Goal: Find contact information: Find contact information

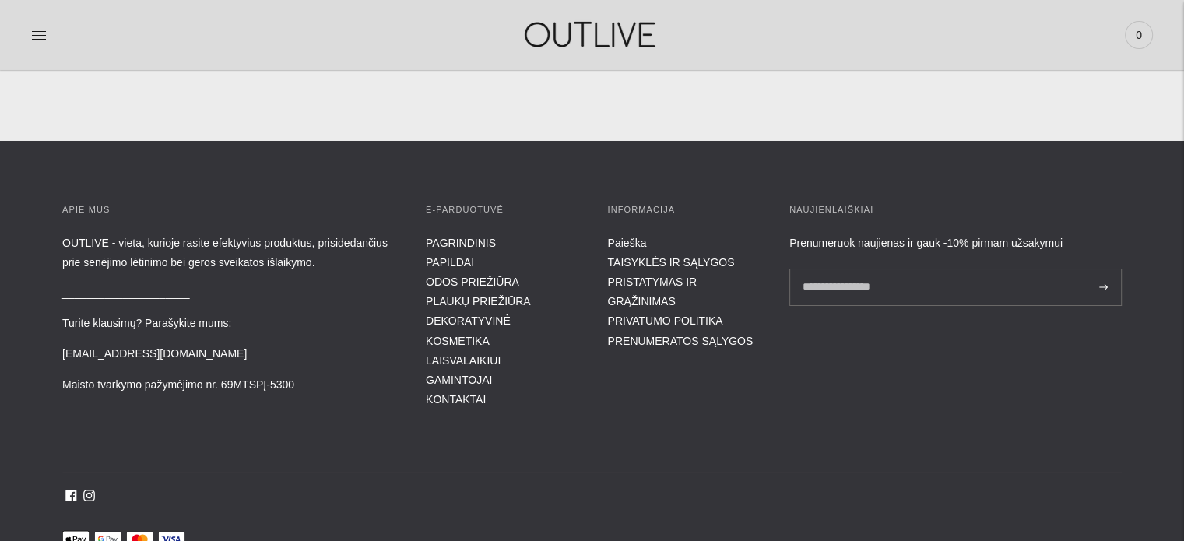
scroll to position [5780, 0]
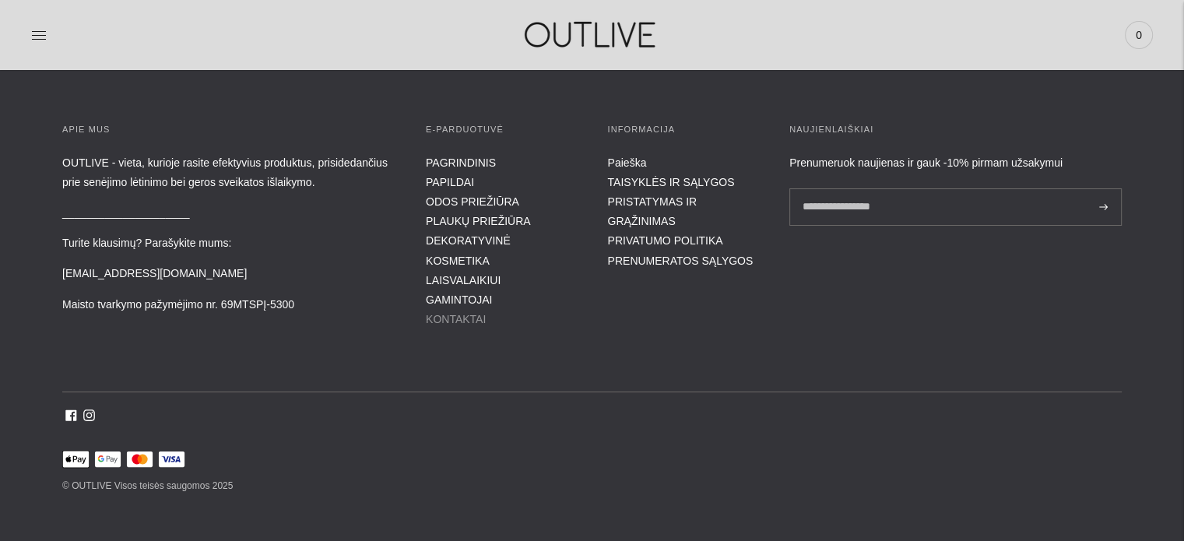
click at [459, 313] on link "KONTAKTAI" at bounding box center [456, 319] width 60 height 12
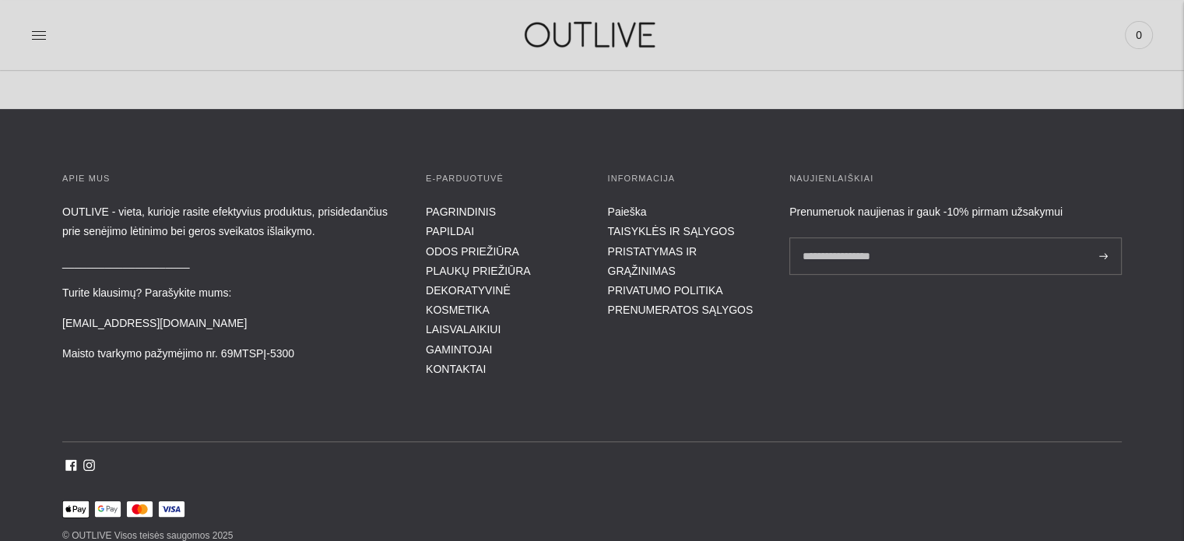
scroll to position [648, 0]
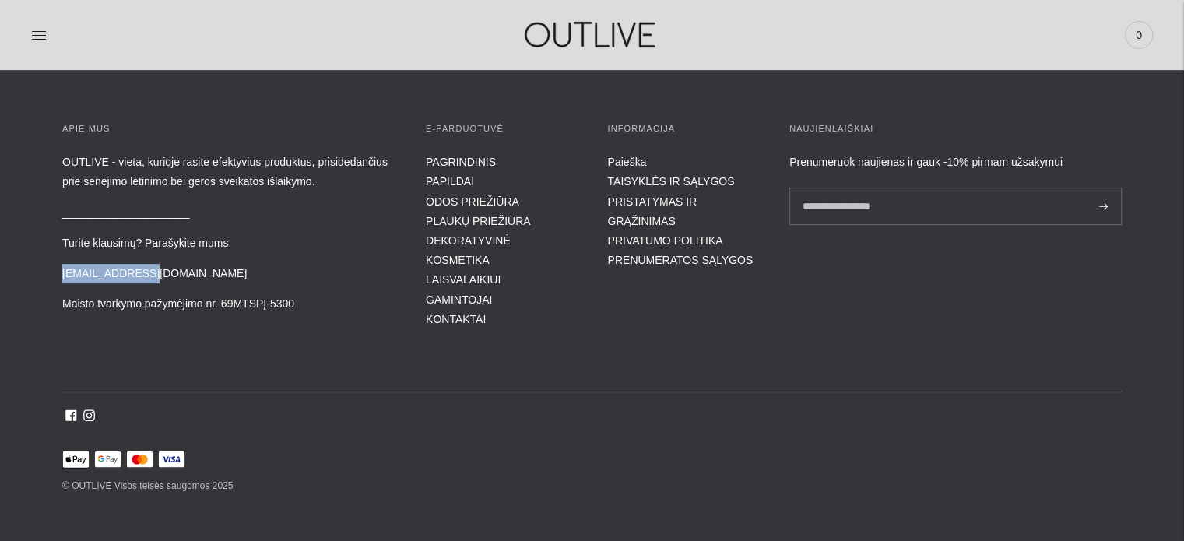
drag, startPoint x: 174, startPoint y: 272, endPoint x: 58, endPoint y: 267, distance: 116.9
click at [58, 267] on div "APIE MUS OUTLIVE - vieta, kurioje rasite efektyvius produktus, prisidedančius p…" at bounding box center [592, 308] width 1184 height 374
copy p "[EMAIL_ADDRESS][DOMAIN_NAME]"
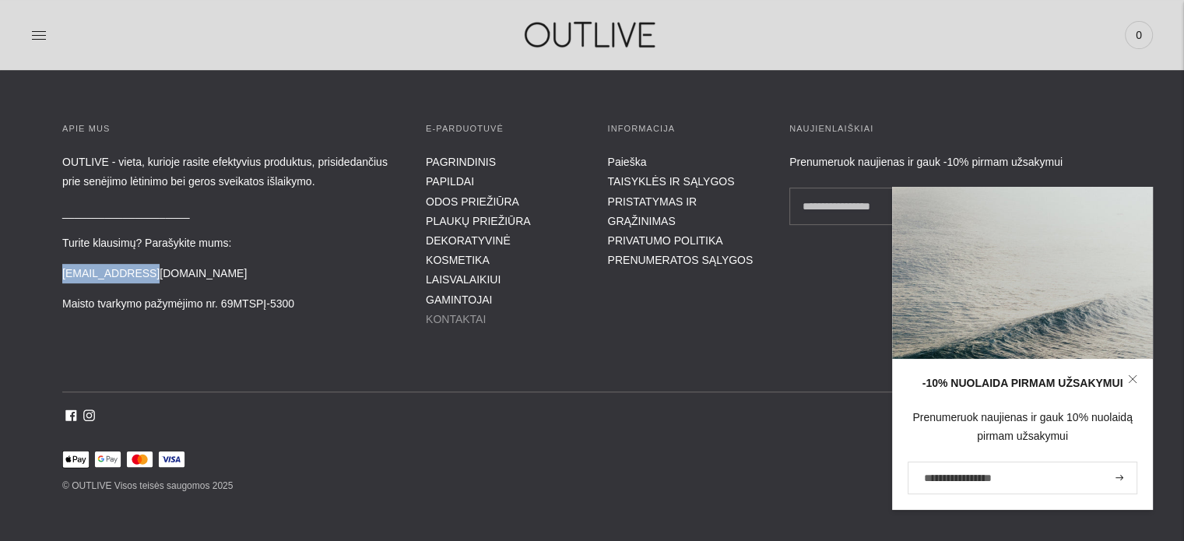
click at [455, 313] on link "KONTAKTAI" at bounding box center [456, 319] width 60 height 12
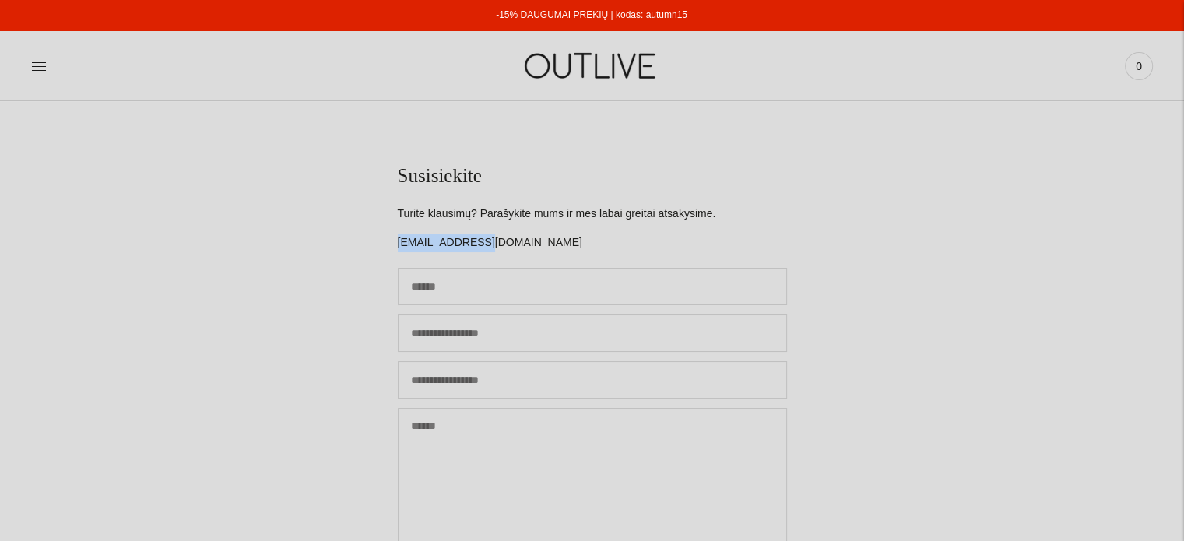
drag, startPoint x: 483, startPoint y: 247, endPoint x: 377, endPoint y: 233, distance: 106.8
click at [377, 233] on section "Susisiekite Turite klausimų? Parašykite mums ir mes labai greitai atsakysime. i…" at bounding box center [592, 404] width 1184 height 606
copy p "[EMAIL_ADDRESS][DOMAIN_NAME]"
click at [35, 65] on icon at bounding box center [39, 66] width 16 height 16
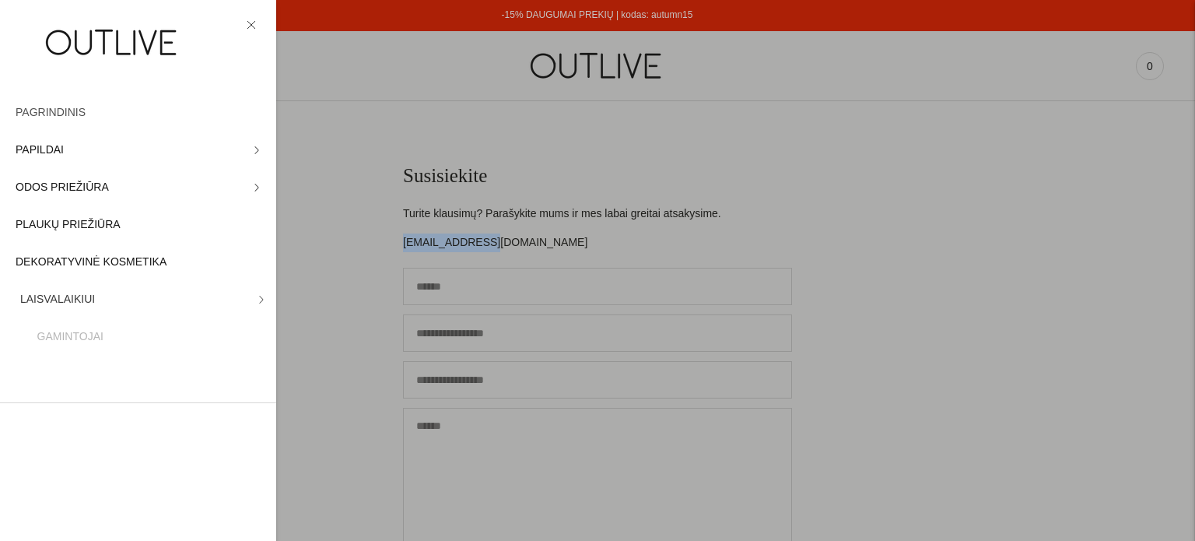
click at [65, 107] on span "PAGRINDINIS" at bounding box center [51, 113] width 70 height 19
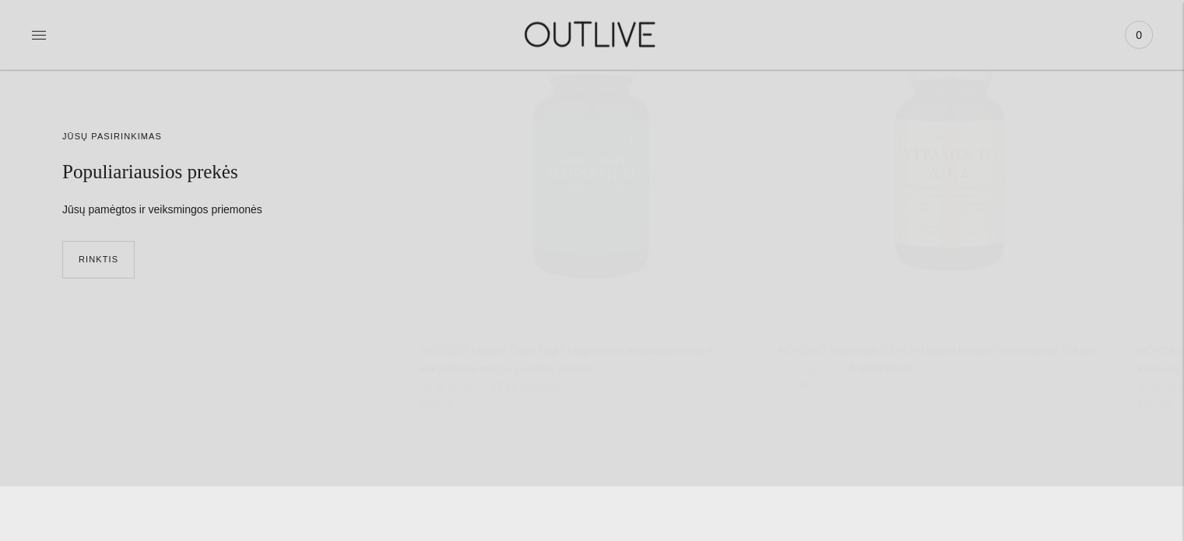
scroll to position [4203, 0]
